Goal: Information Seeking & Learning: Learn about a topic

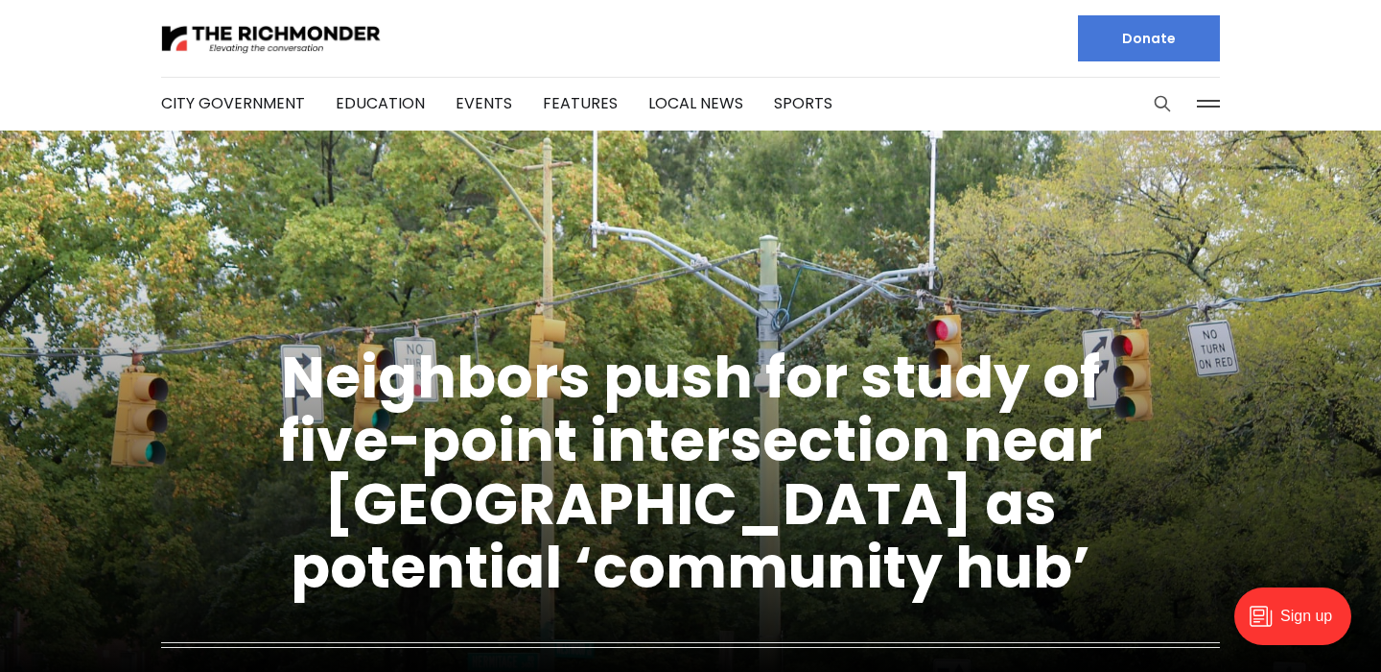
click at [1159, 101] on icon "Search this site" at bounding box center [1162, 103] width 19 height 19
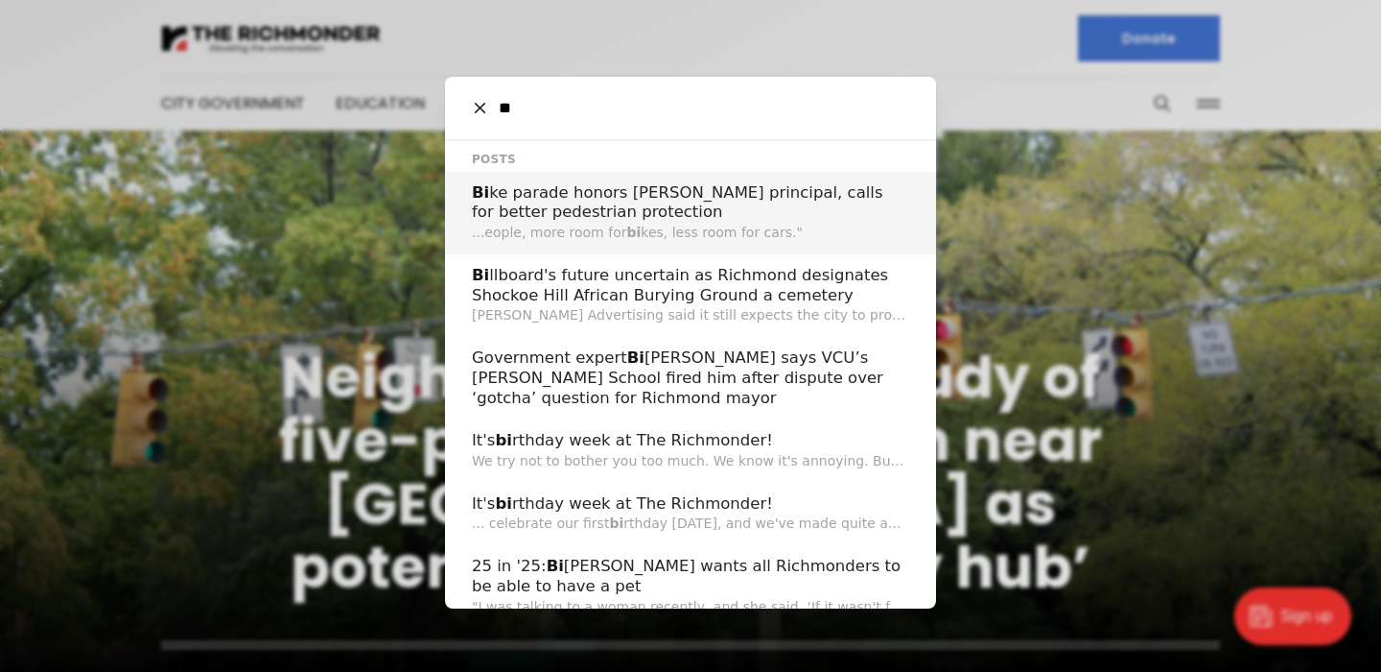
type input "*"
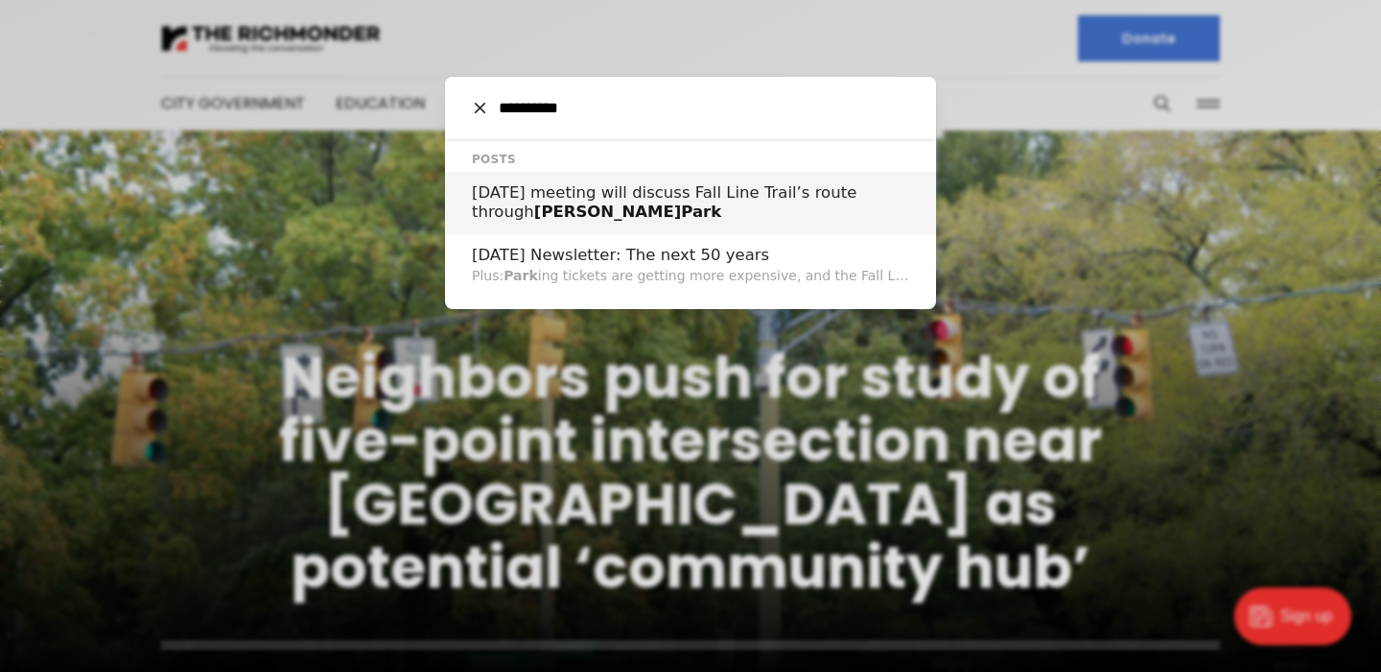
type input "**********"
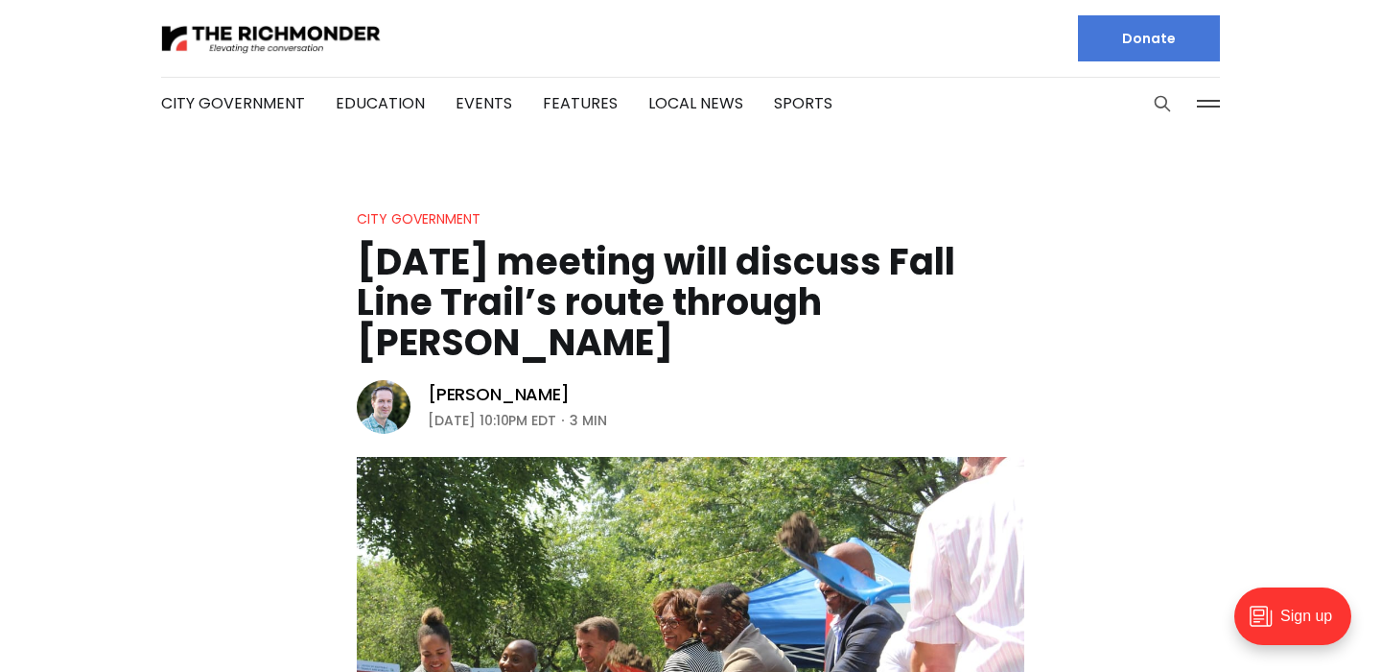
click at [1163, 106] on icon "Search this site" at bounding box center [1163, 104] width 14 height 14
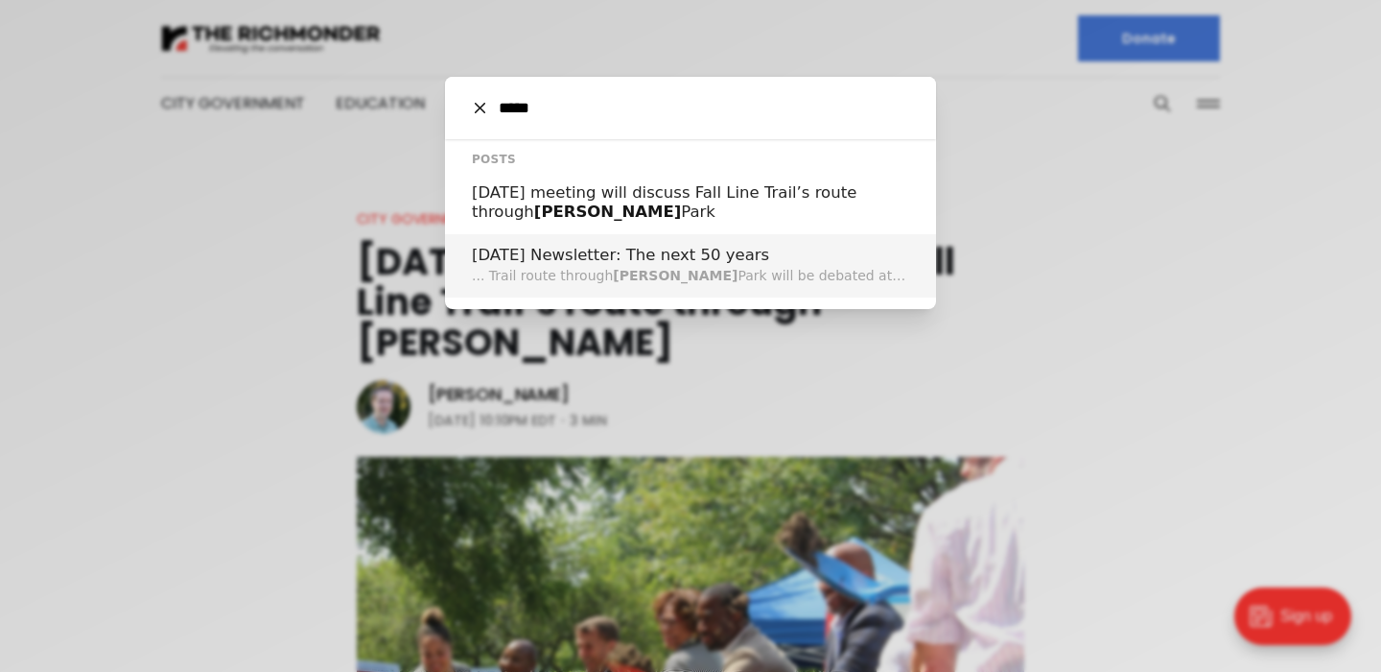
type input "*****"
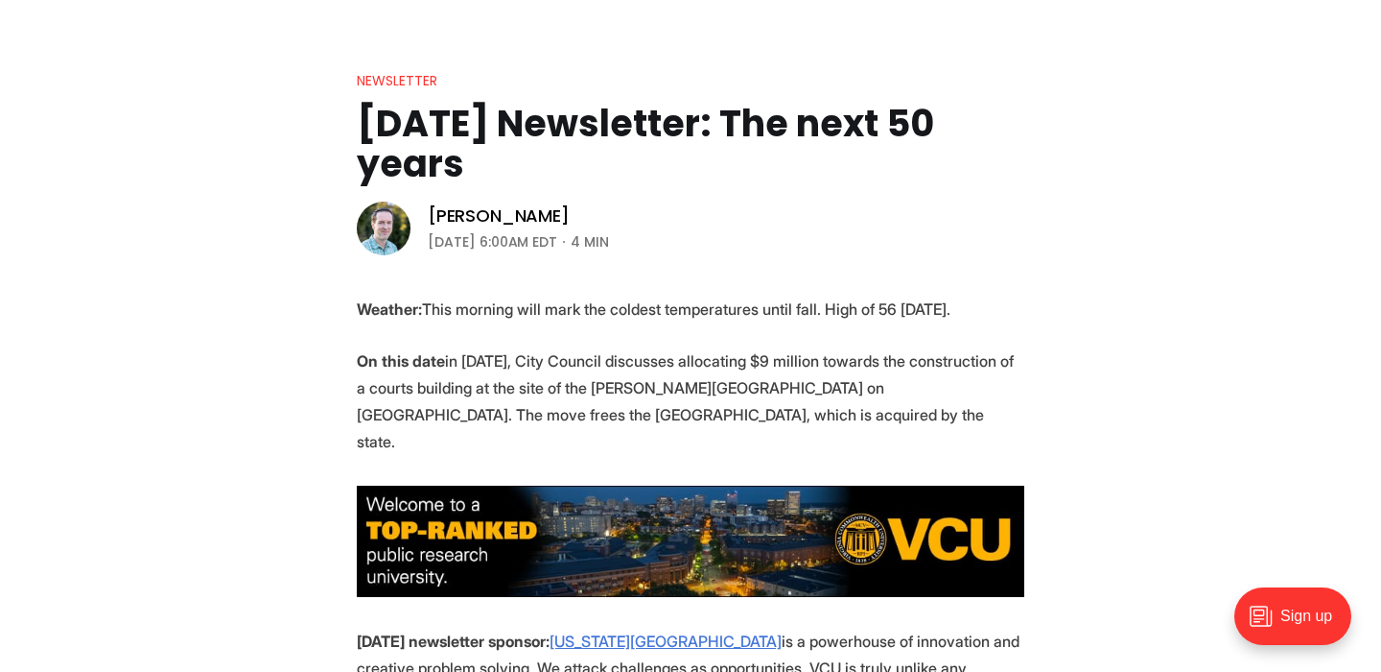
scroll to position [973, 0]
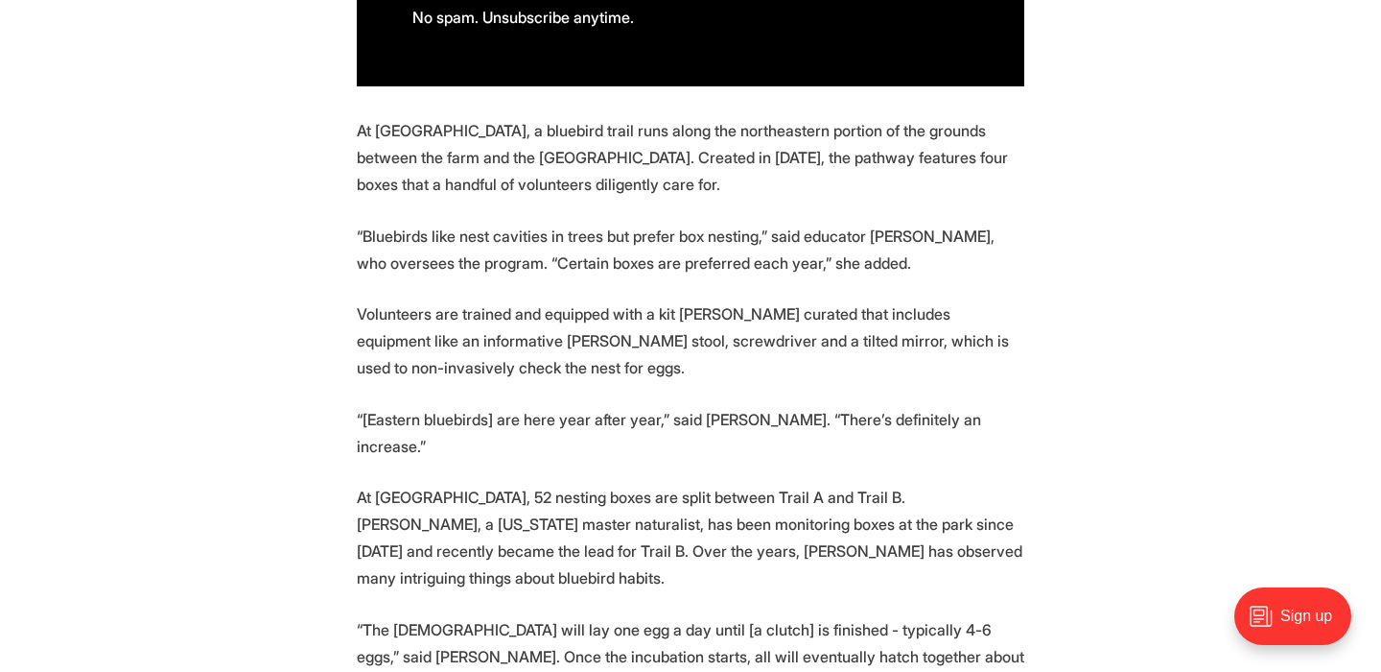
scroll to position [2027, 0]
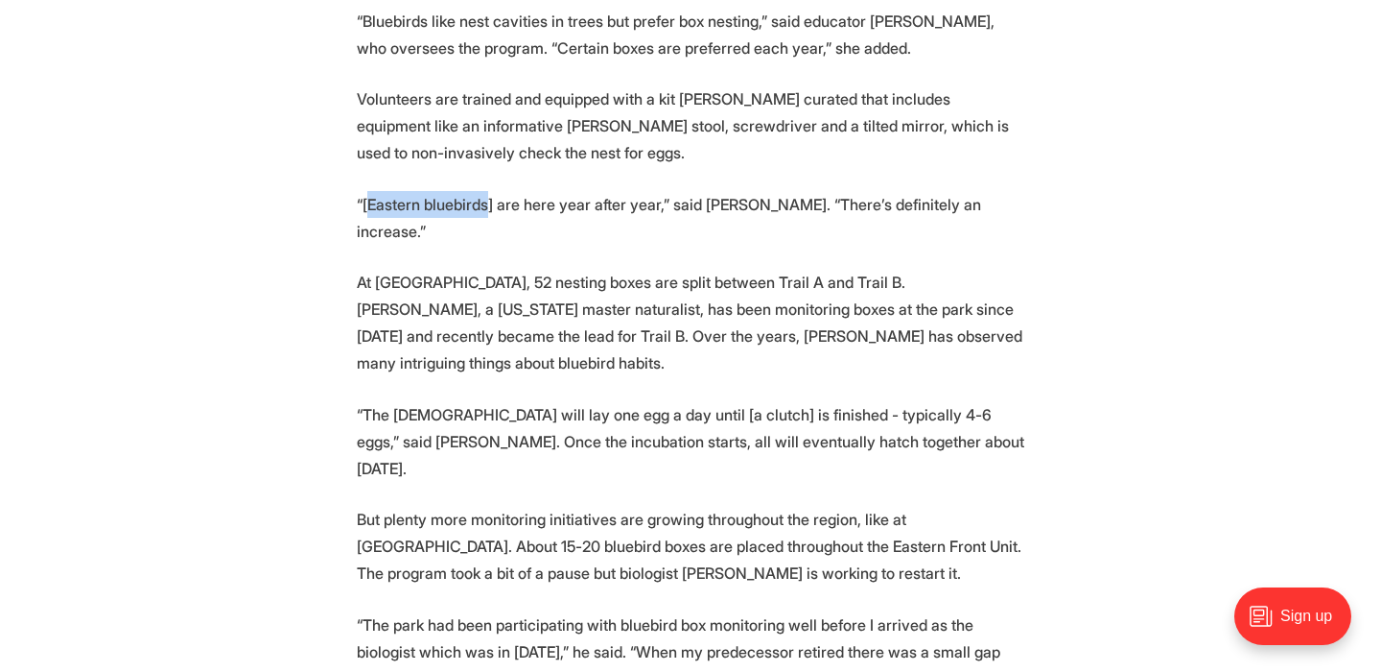
drag, startPoint x: 366, startPoint y: 203, endPoint x: 484, endPoint y: 211, distance: 117.3
click at [484, 211] on p "“[Eastern bluebirds] are here year after year,” said Sims. “There’s definitely …" at bounding box center [691, 218] width 668 height 54
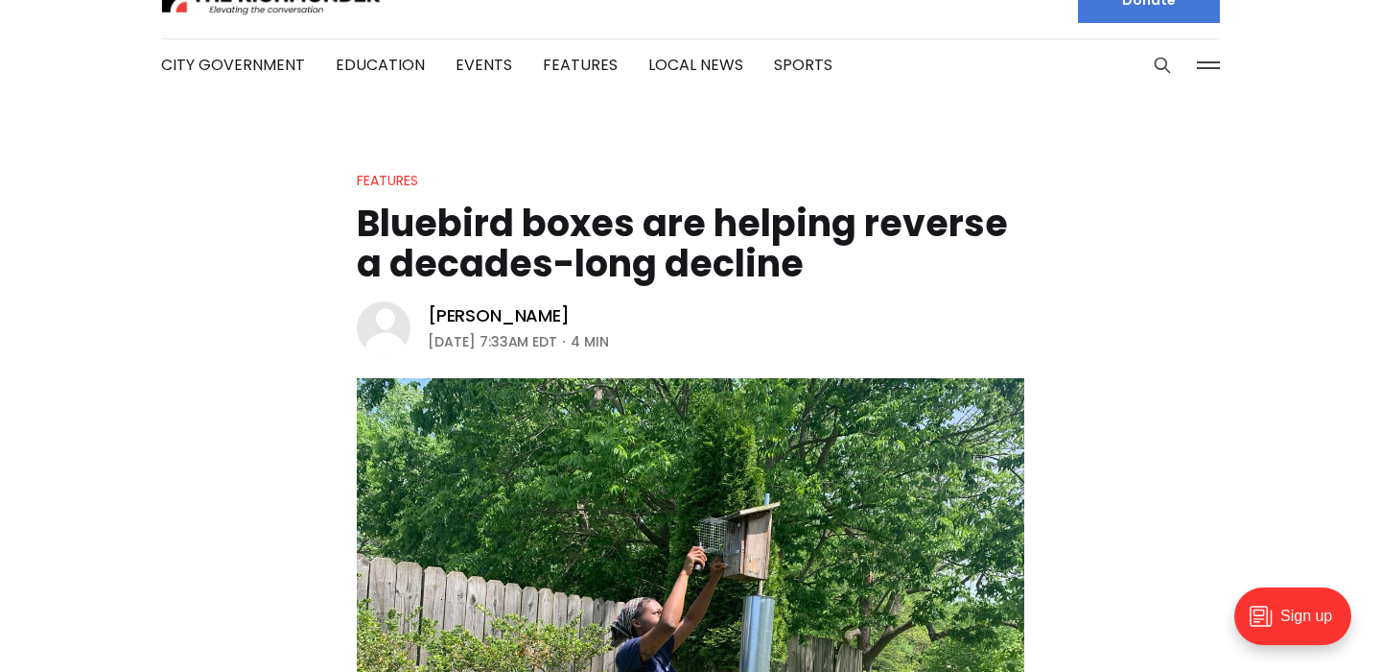
scroll to position [0, 0]
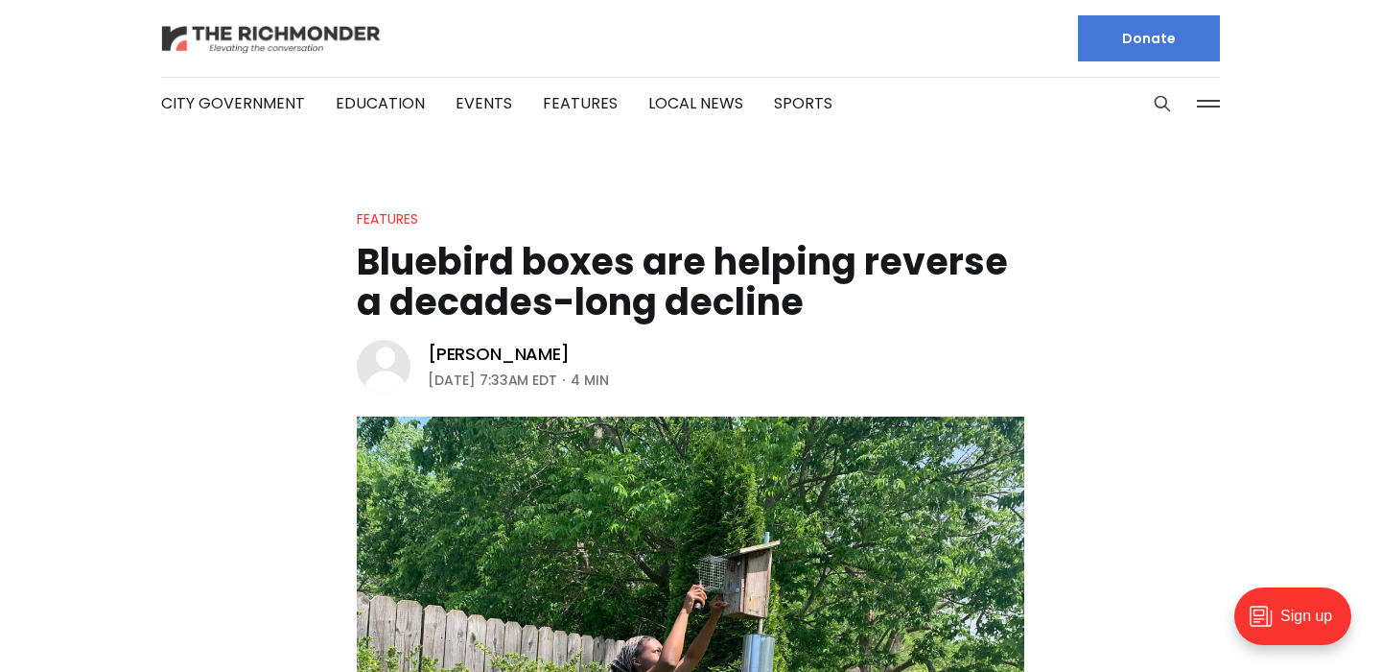
click at [282, 40] on img at bounding box center [271, 39] width 221 height 34
